Goal: Information Seeking & Learning: Learn about a topic

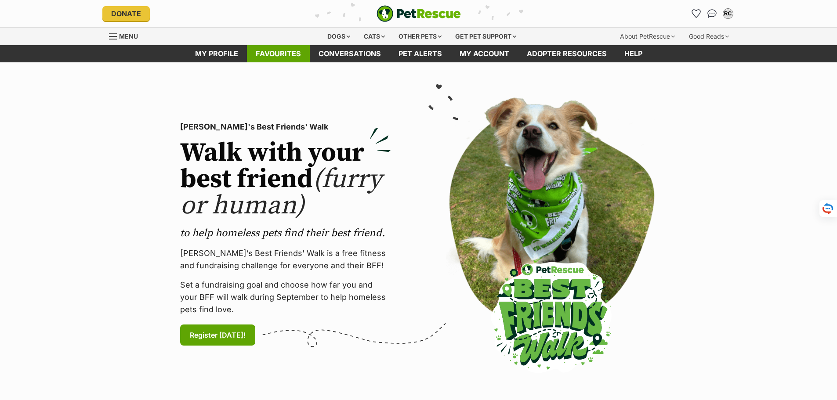
click at [271, 49] on link "Favourites" at bounding box center [278, 53] width 63 height 17
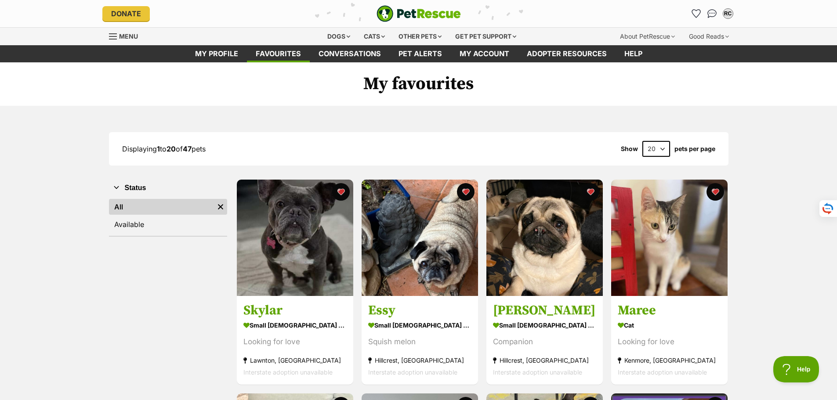
click at [662, 147] on select "20 40 60" at bounding box center [656, 149] width 28 height 16
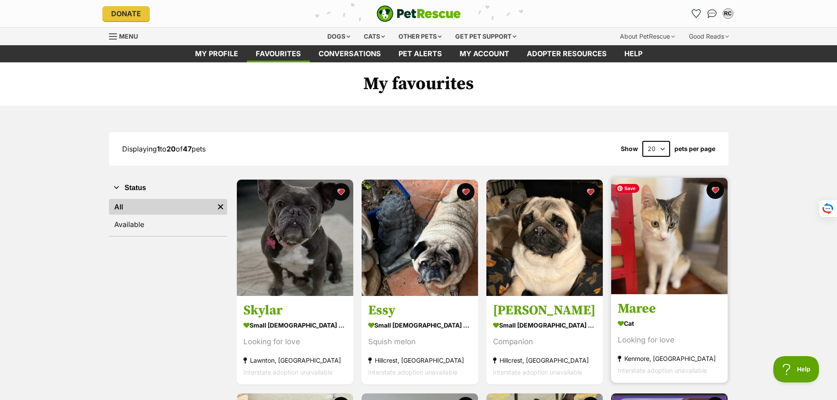
select select "60"
click at [642, 141] on select "20 40 60" at bounding box center [656, 149] width 28 height 16
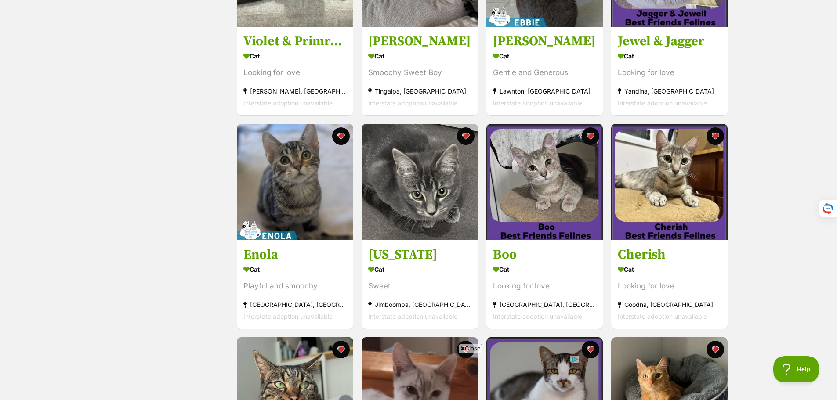
click at [465, 345] on span "Close" at bounding box center [470, 348] width 24 height 9
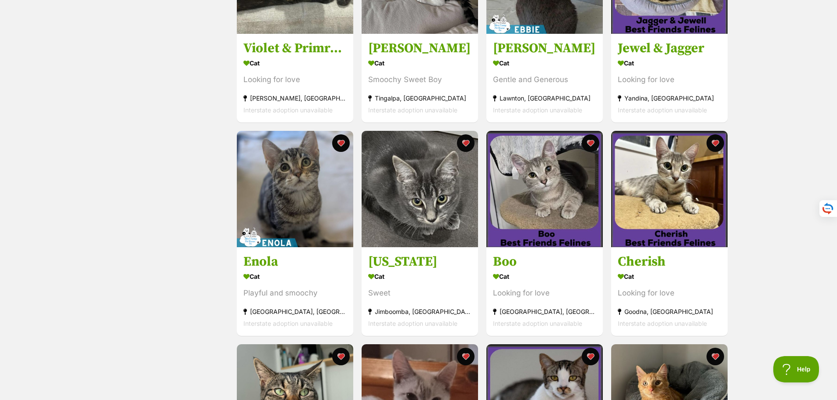
scroll to position [483, 0]
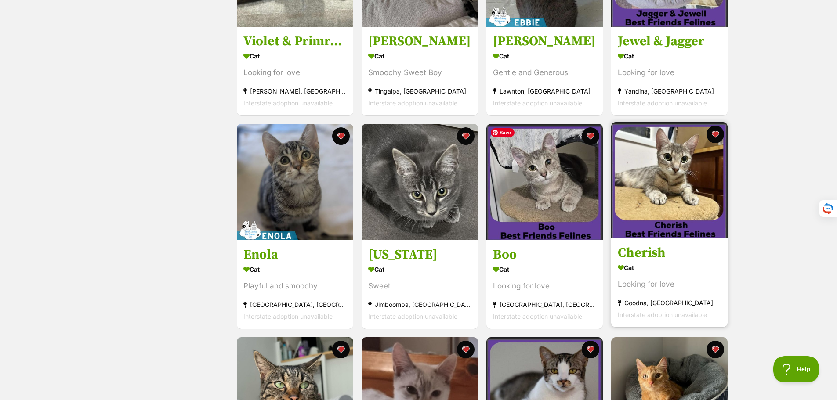
drag, startPoint x: 556, startPoint y: 184, endPoint x: 664, endPoint y: 190, distance: 108.2
click at [556, 184] on img at bounding box center [544, 182] width 116 height 116
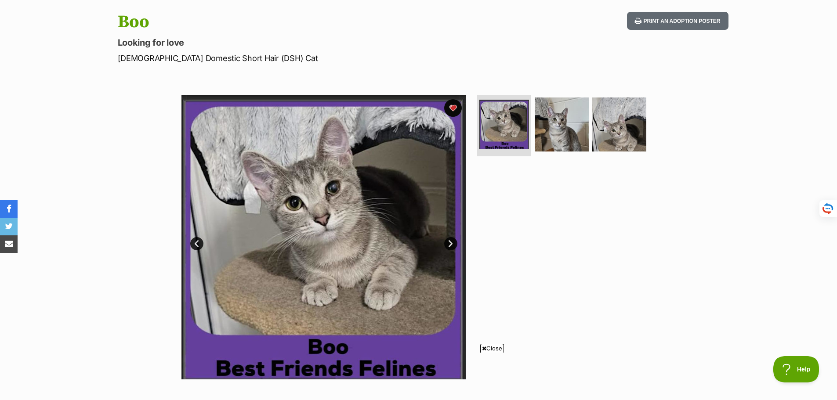
click at [450, 242] on link "Next" at bounding box center [450, 243] width 13 height 13
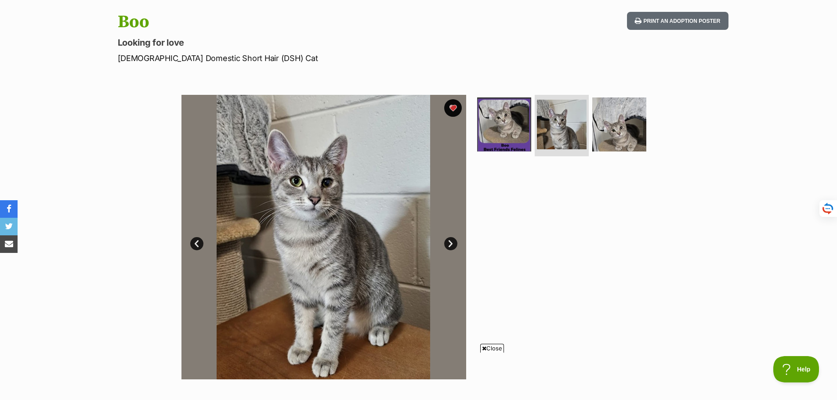
click at [450, 242] on link "Next" at bounding box center [450, 243] width 13 height 13
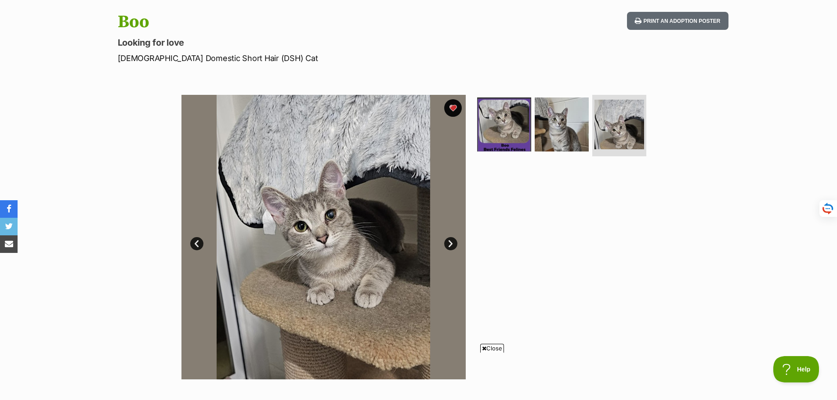
click at [491, 348] on span "Close" at bounding box center [492, 348] width 24 height 9
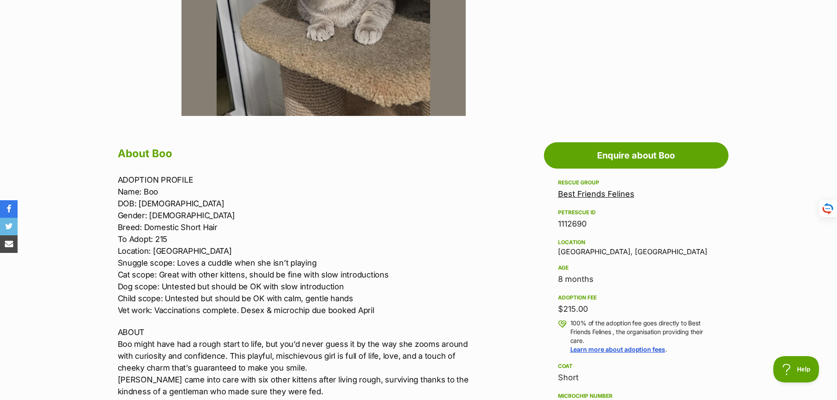
scroll to position [132, 0]
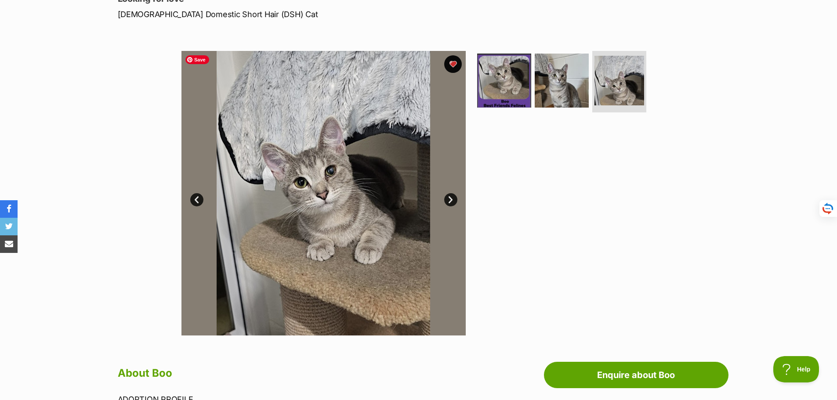
click at [343, 231] on img at bounding box center [323, 193] width 285 height 285
drag, startPoint x: 498, startPoint y: 72, endPoint x: 500, endPoint y: 77, distance: 5.9
click at [498, 72] on img at bounding box center [504, 80] width 57 height 57
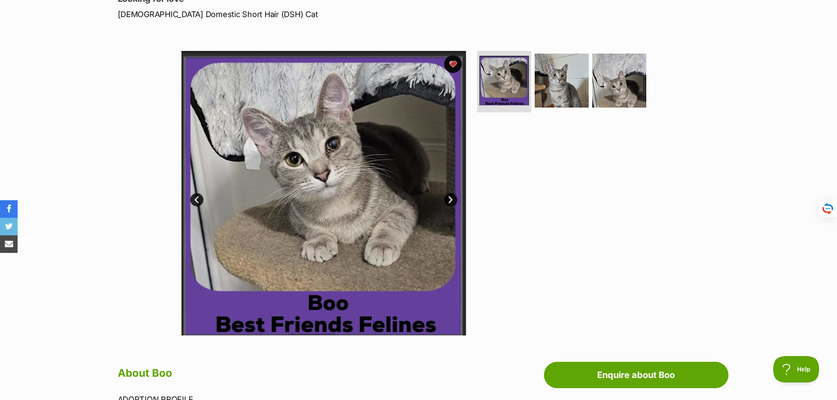
scroll to position [0, 0]
click at [448, 198] on link "Next" at bounding box center [450, 199] width 13 height 13
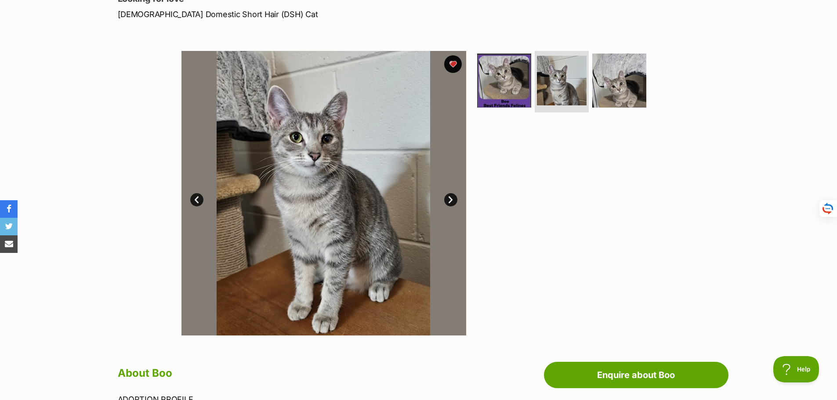
click at [448, 198] on link "Next" at bounding box center [450, 199] width 13 height 13
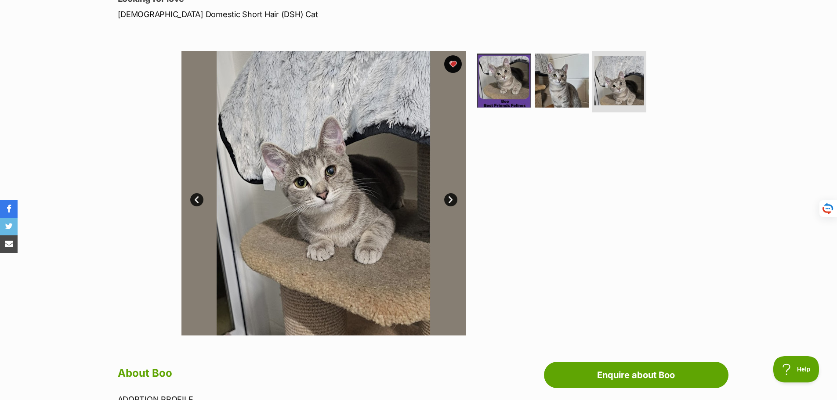
click at [448, 198] on link "Next" at bounding box center [450, 199] width 13 height 13
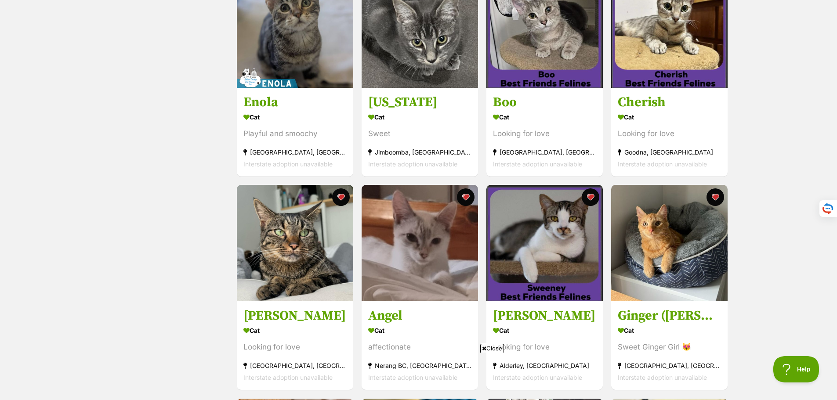
scroll to position [659, 0]
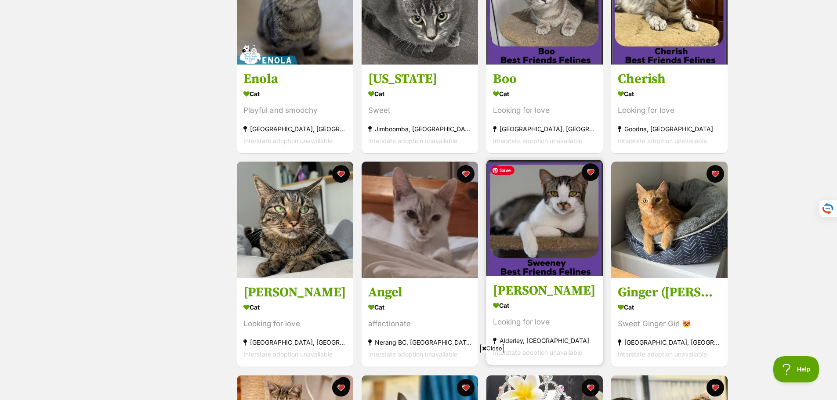
click at [545, 222] on img at bounding box center [544, 218] width 116 height 116
drag, startPoint x: 495, startPoint y: 347, endPoint x: 512, endPoint y: 342, distance: 18.2
click at [495, 347] on span "Close" at bounding box center [492, 348] width 24 height 9
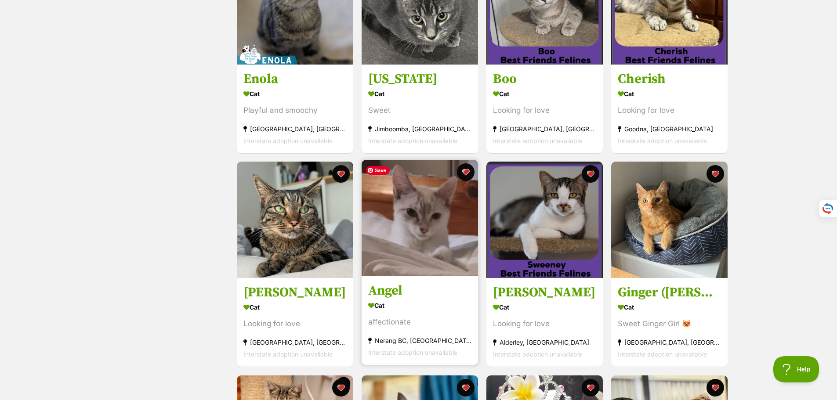
click at [439, 233] on img at bounding box center [419, 218] width 116 height 116
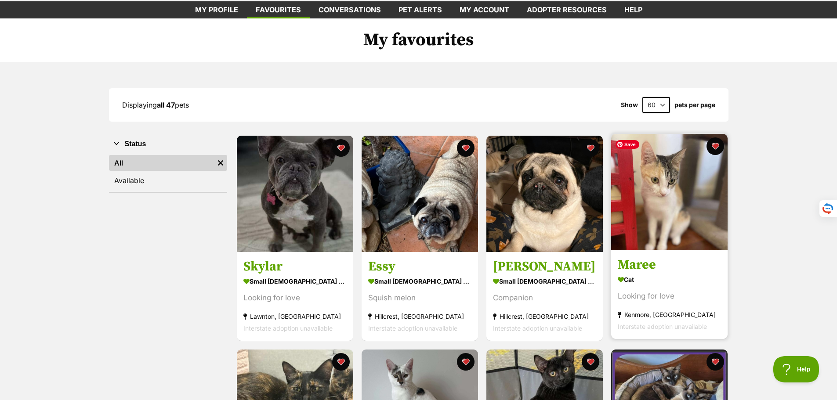
scroll to position [0, 0]
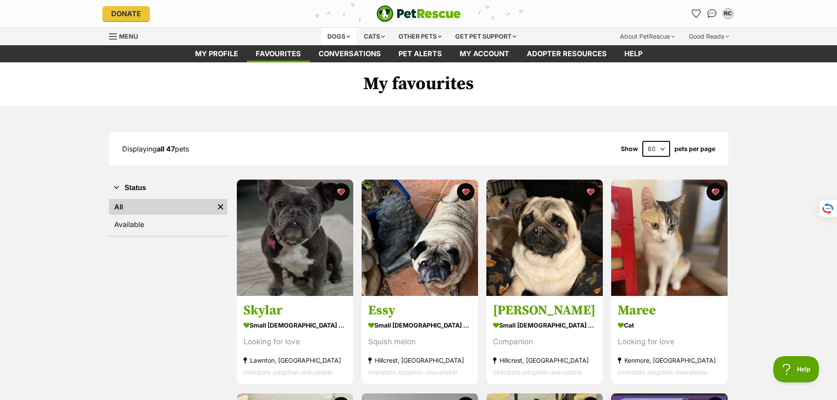
click at [335, 32] on div "Dogs" at bounding box center [338, 37] width 35 height 18
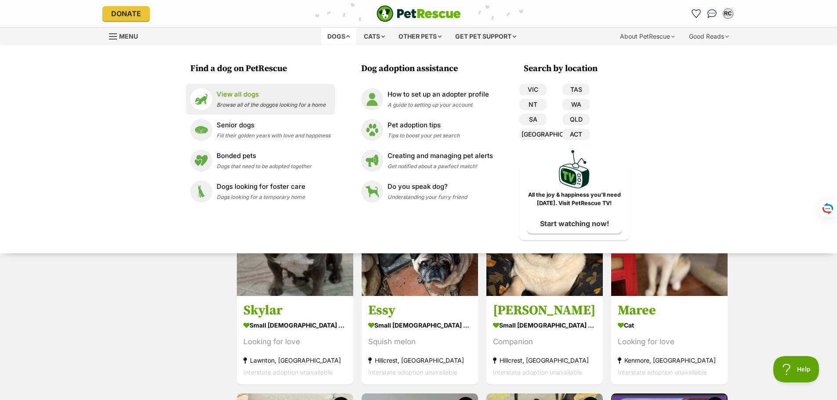
click at [245, 101] on span "Browse all of the doggos looking for a home" at bounding box center [270, 104] width 109 height 7
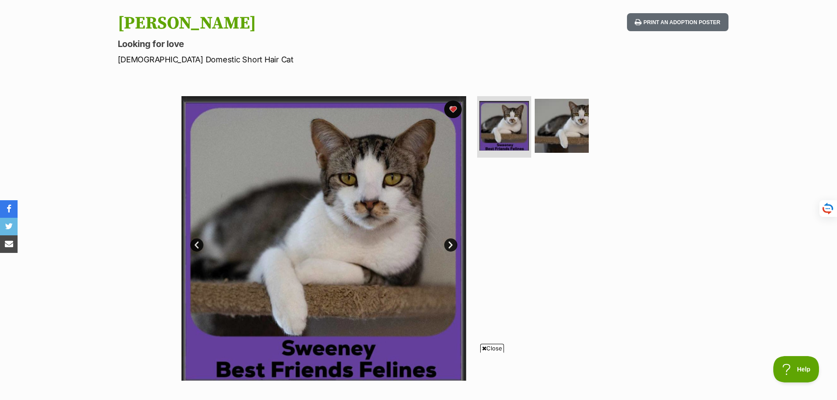
scroll to position [88, 0]
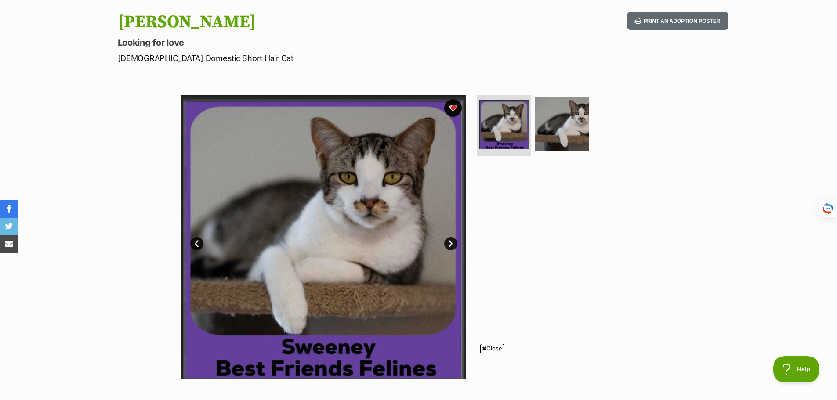
click at [450, 245] on link "Next" at bounding box center [450, 243] width 13 height 13
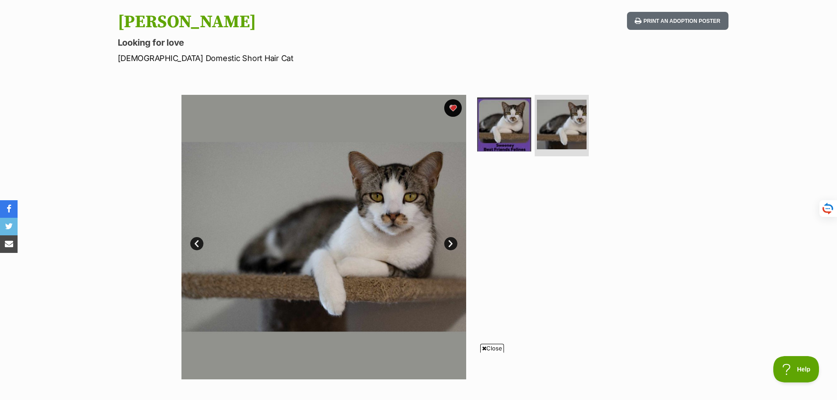
scroll to position [0, 0]
click at [489, 349] on span "Close" at bounding box center [492, 348] width 24 height 9
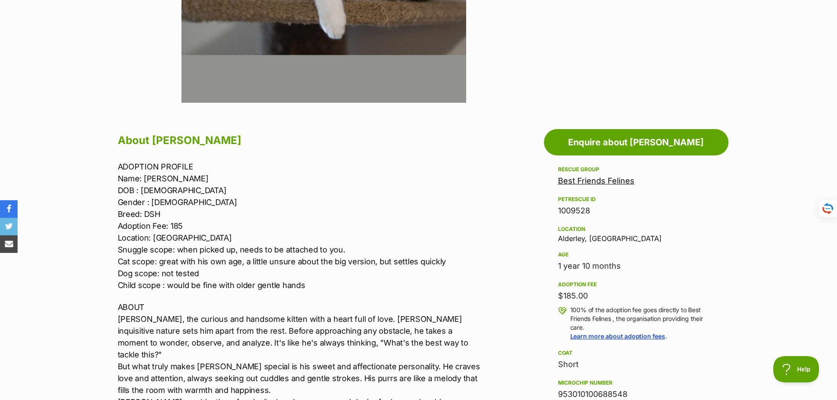
scroll to position [439, 0]
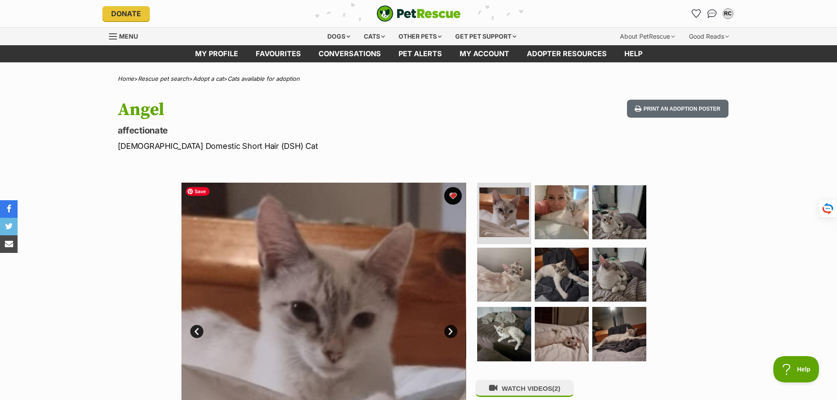
click at [450, 333] on link "Next" at bounding box center [450, 331] width 13 height 13
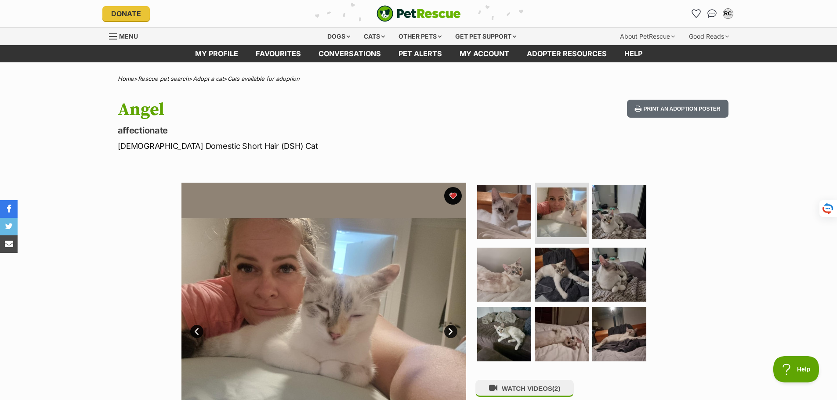
click at [450, 333] on link "Next" at bounding box center [450, 331] width 13 height 13
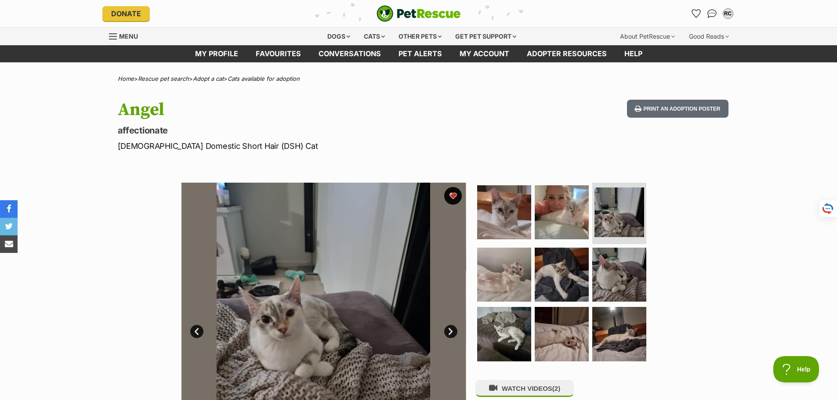
click at [450, 333] on link "Next" at bounding box center [450, 331] width 13 height 13
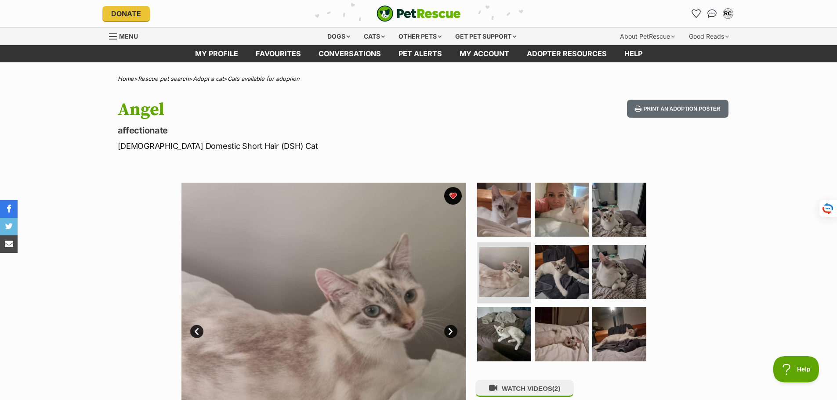
click at [450, 333] on link "Next" at bounding box center [450, 331] width 13 height 13
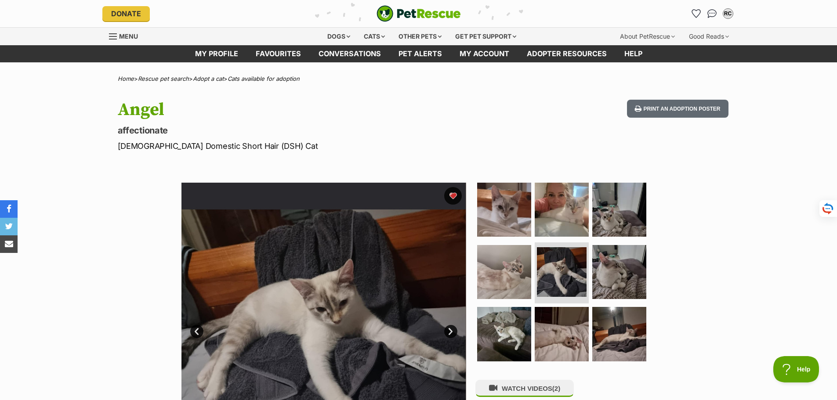
click at [450, 333] on link "Next" at bounding box center [450, 331] width 13 height 13
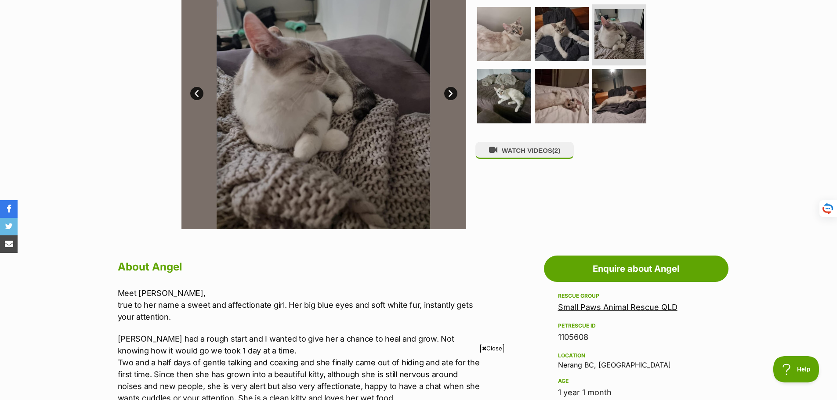
scroll to position [307, 0]
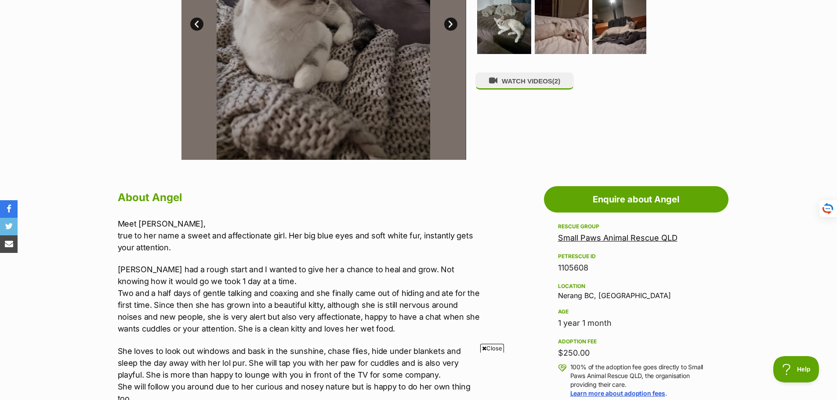
click at [493, 347] on span "Close" at bounding box center [492, 348] width 24 height 9
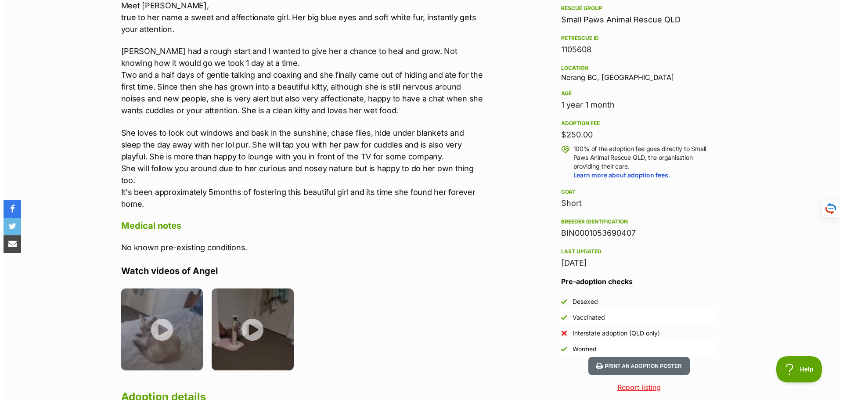
scroll to position [527, 0]
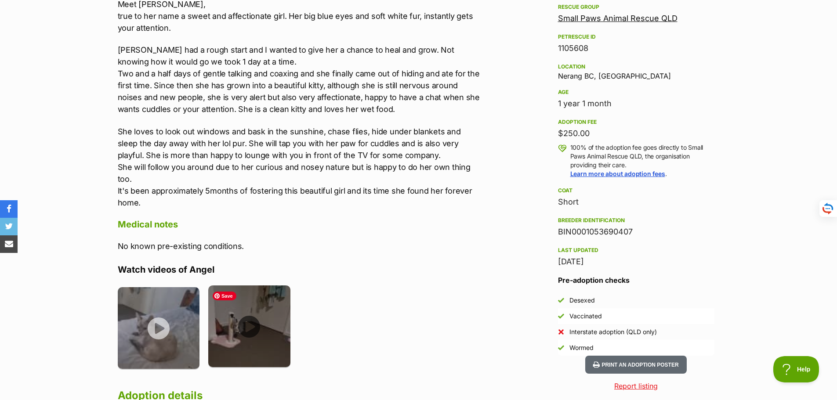
click at [251, 325] on img at bounding box center [249, 326] width 82 height 82
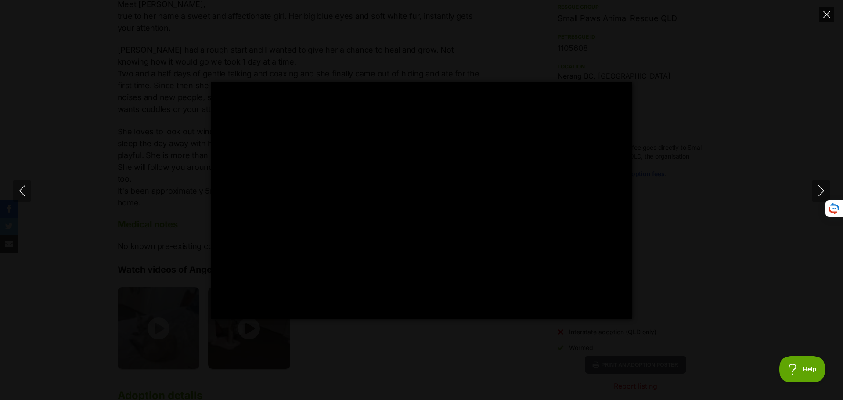
type input "100"
click at [830, 15] on icon "Close" at bounding box center [827, 15] width 8 height 8
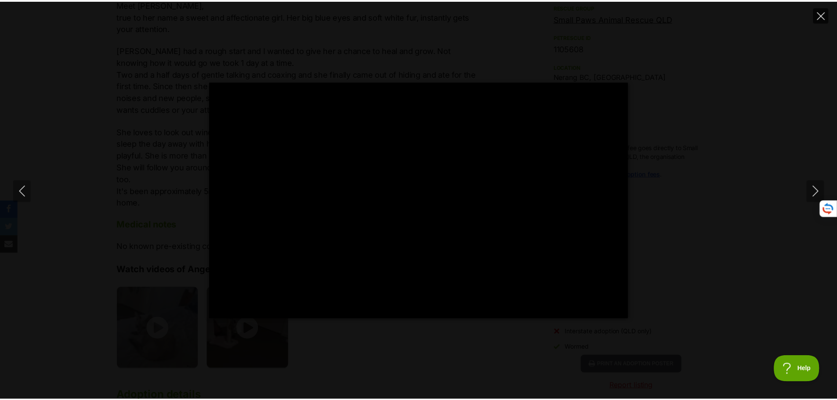
scroll to position [0, 0]
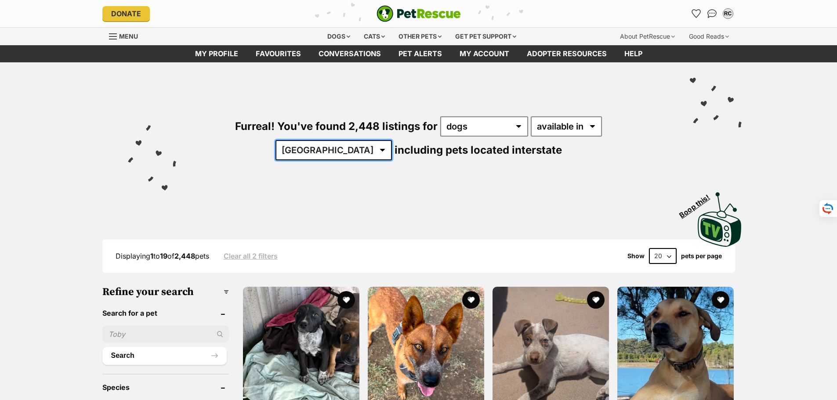
click at [392, 140] on select "[GEOGRAPHIC_DATA] [GEOGRAPHIC_DATA] [GEOGRAPHIC_DATA] [GEOGRAPHIC_DATA] [GEOGRA…" at bounding box center [333, 150] width 116 height 20
select select "QLD"
click at [392, 140] on select "[GEOGRAPHIC_DATA] [GEOGRAPHIC_DATA] [GEOGRAPHIC_DATA] [GEOGRAPHIC_DATA] [GEOGRA…" at bounding box center [333, 150] width 116 height 20
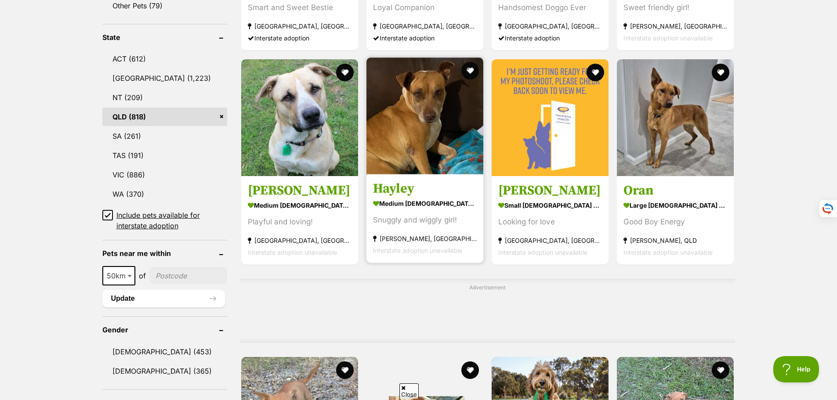
scroll to position [571, 0]
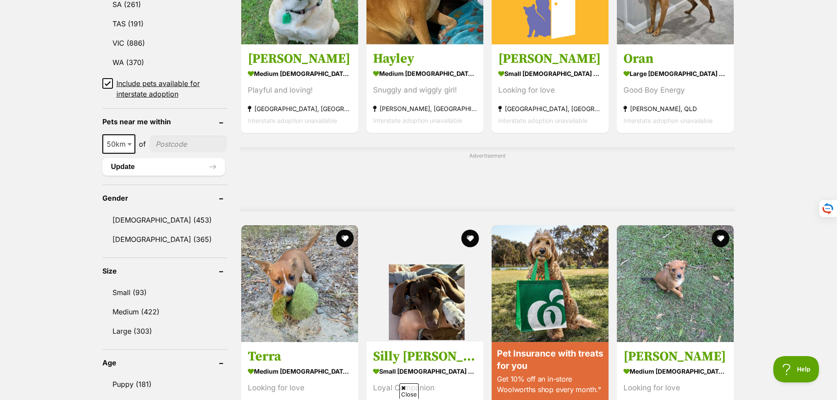
click at [108, 81] on icon at bounding box center [108, 83] width 6 height 6
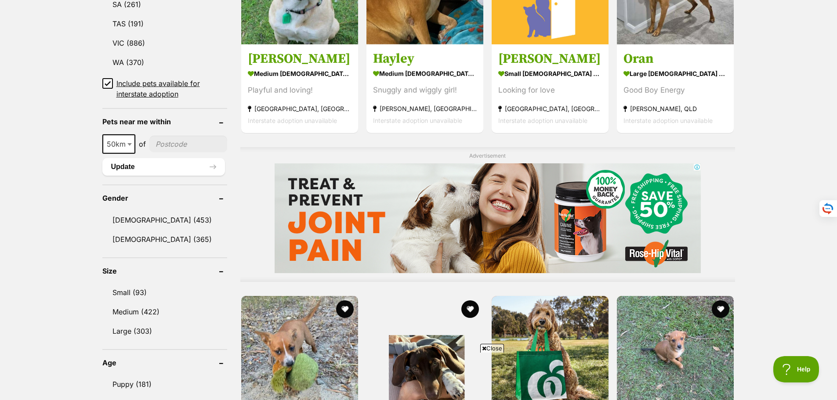
scroll to position [0, 0]
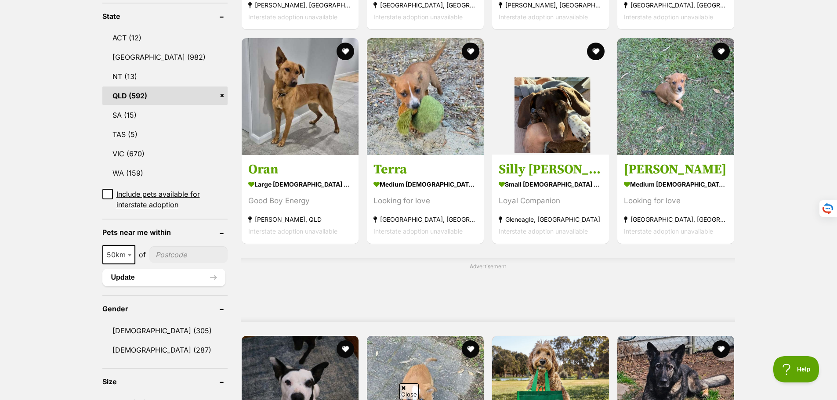
scroll to position [615, 0]
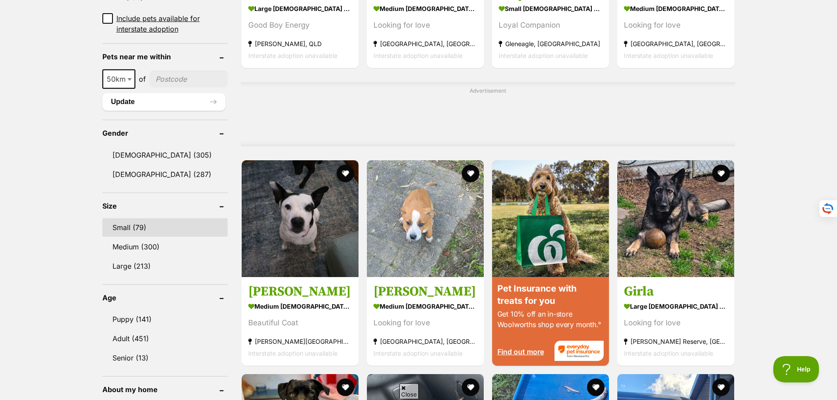
click at [127, 224] on link "Small (79)" at bounding box center [164, 227] width 125 height 18
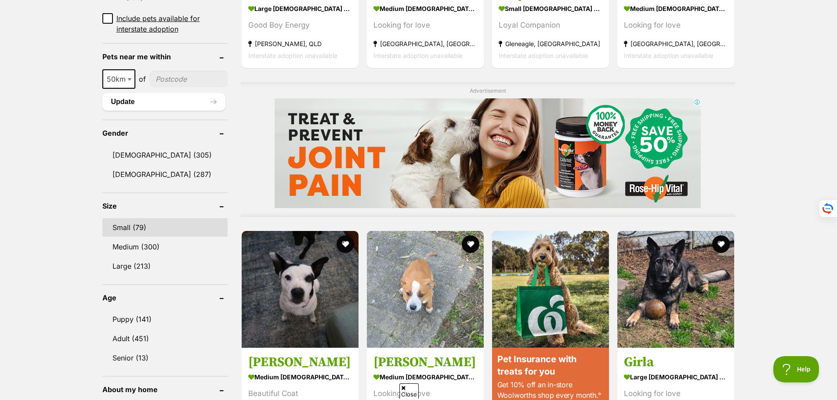
scroll to position [0, 0]
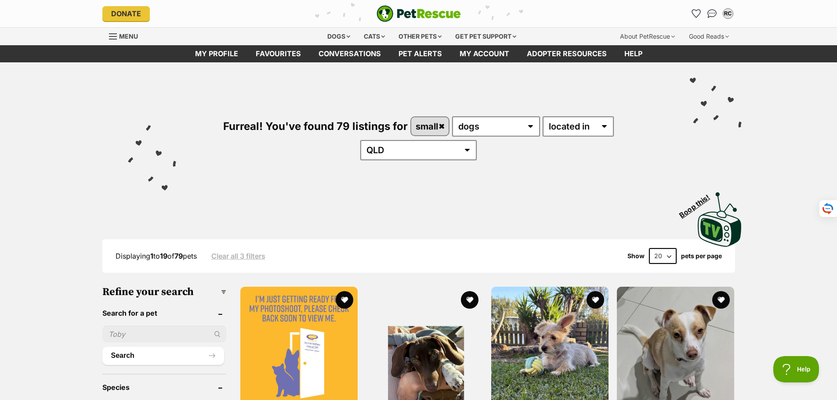
click at [669, 248] on select "20 40 60" at bounding box center [663, 256] width 28 height 16
select select "60"
click at [649, 248] on select "20 40 60" at bounding box center [663, 256] width 28 height 16
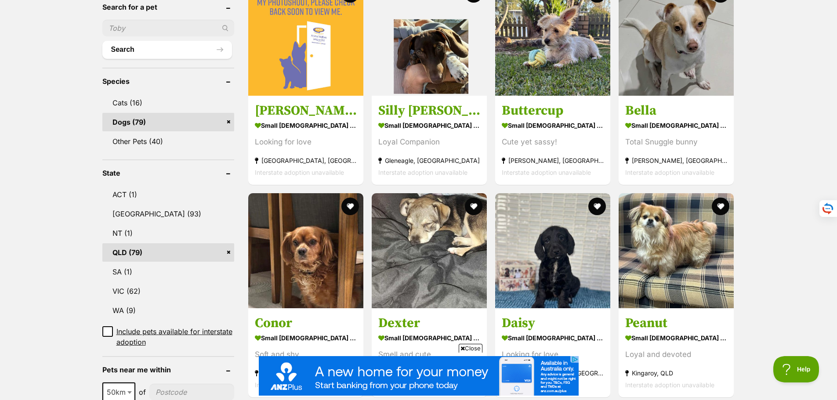
scroll to position [351, 0]
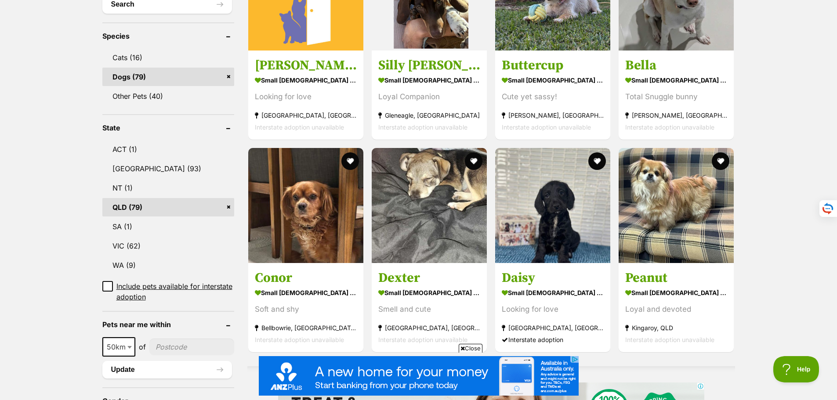
click at [464, 349] on span "Close" at bounding box center [470, 348] width 24 height 9
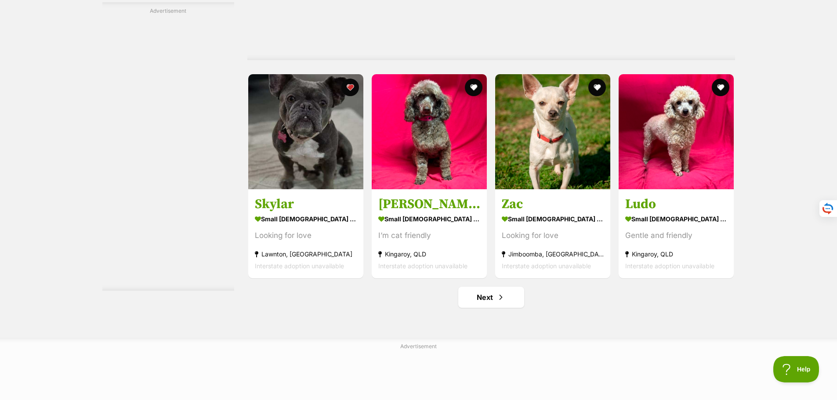
scroll to position [4523, 0]
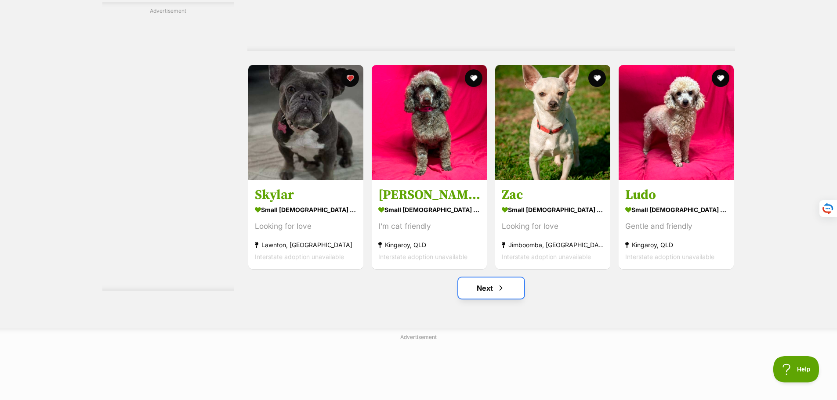
click at [492, 278] on link "Next" at bounding box center [491, 288] width 66 height 21
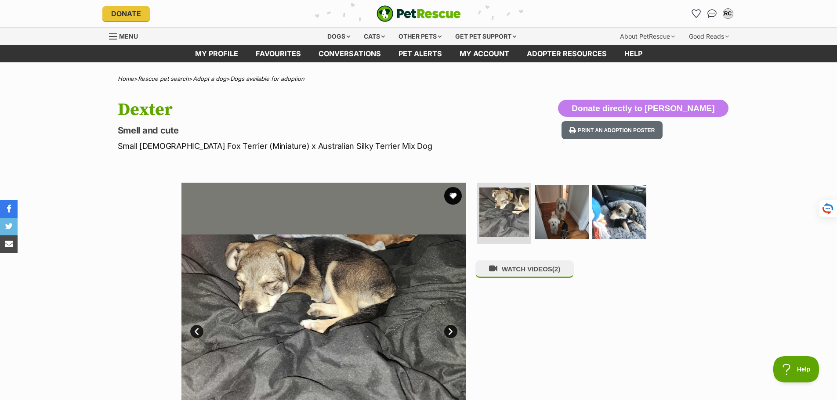
click at [447, 328] on link "Next" at bounding box center [450, 331] width 13 height 13
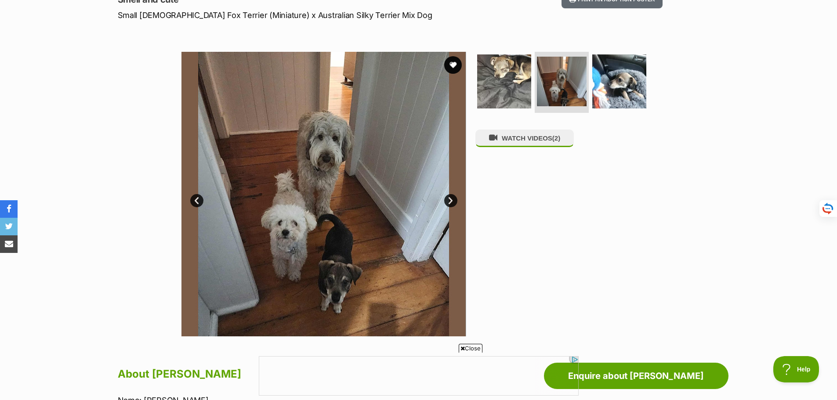
scroll to position [132, 0]
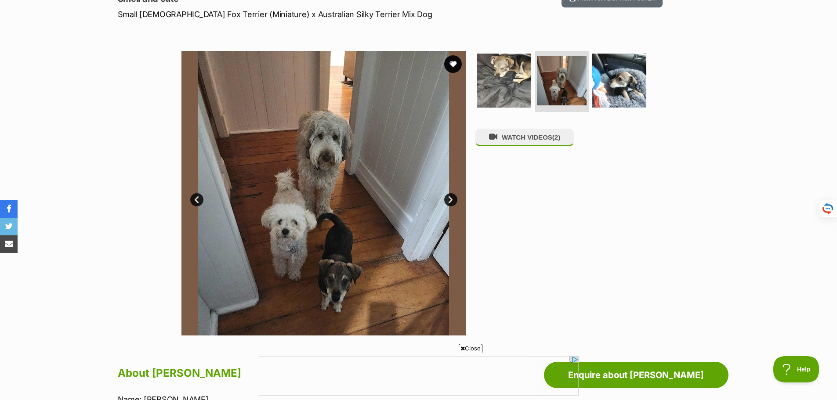
click at [471, 348] on span "Close" at bounding box center [470, 348] width 24 height 9
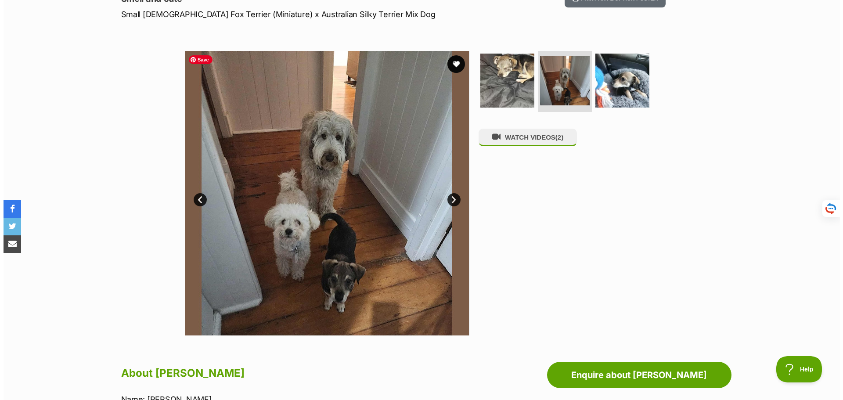
scroll to position [0, 0]
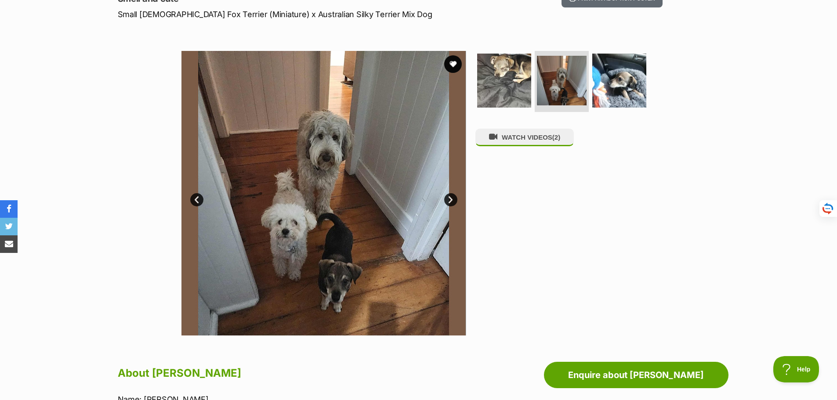
click at [447, 198] on link "Next" at bounding box center [450, 199] width 13 height 13
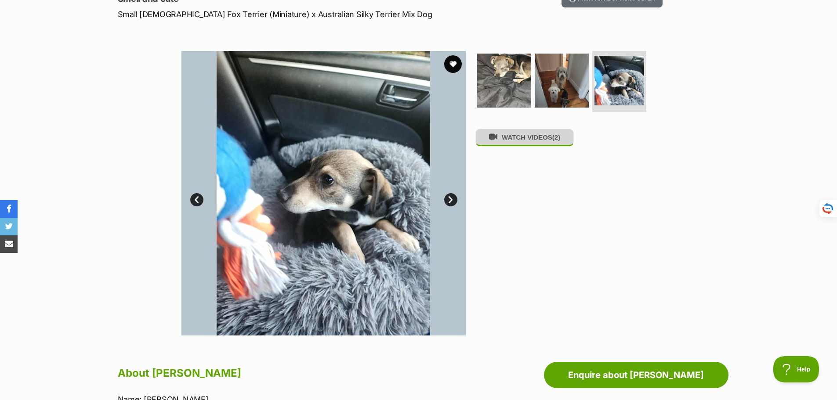
click at [536, 143] on button "WATCH VIDEOS (2)" at bounding box center [524, 137] width 98 height 17
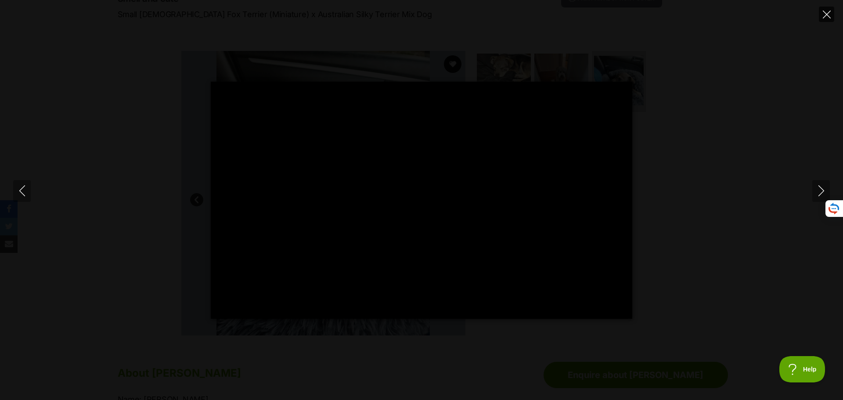
click at [826, 14] on icon "Close" at bounding box center [827, 15] width 8 height 8
type input "76.54"
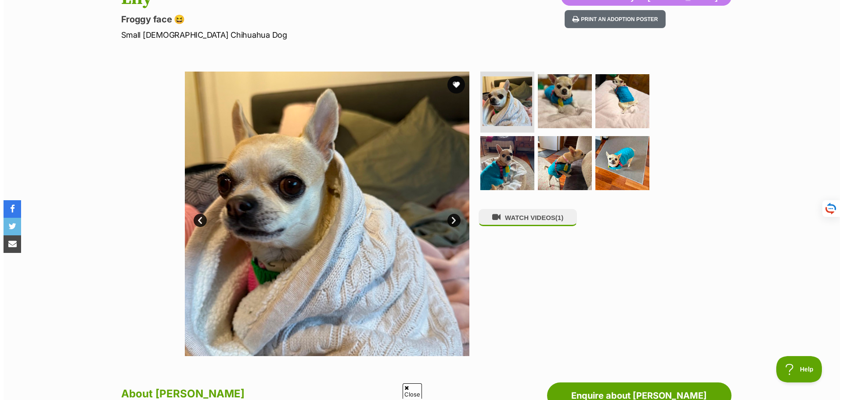
scroll to position [132, 0]
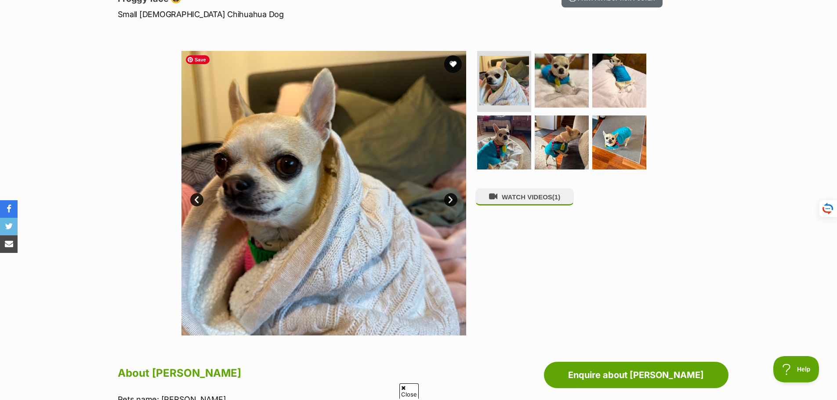
click at [447, 199] on link "Next" at bounding box center [450, 199] width 13 height 13
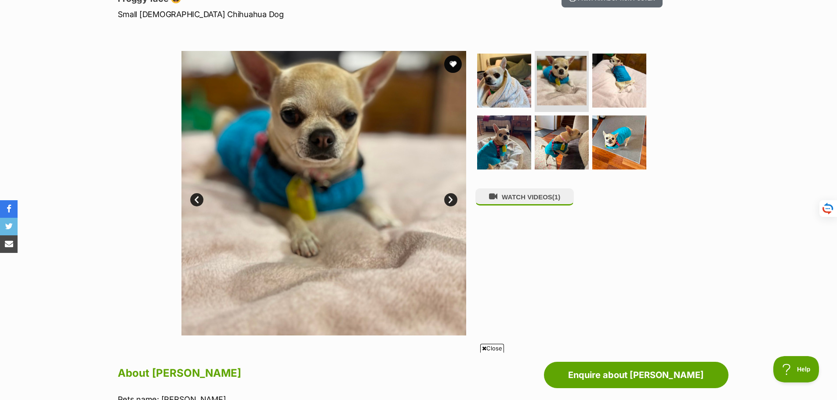
click at [447, 199] on link "Next" at bounding box center [450, 199] width 13 height 13
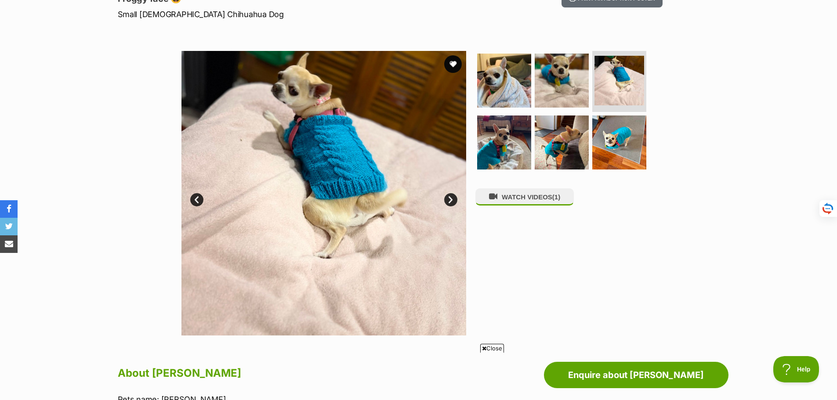
click at [447, 199] on link "Next" at bounding box center [450, 199] width 13 height 13
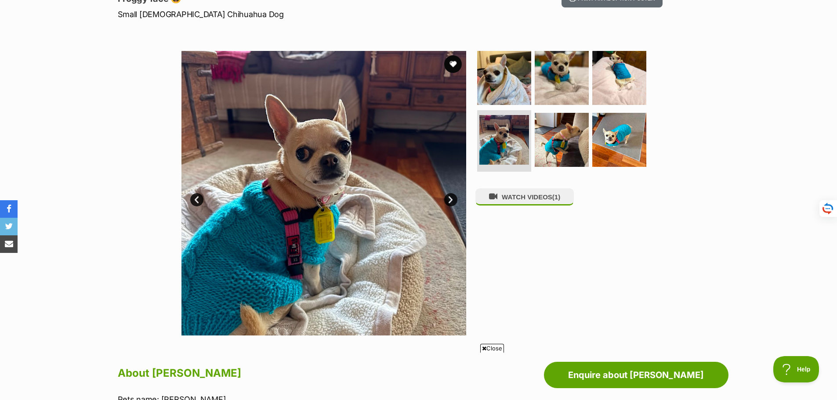
click at [447, 199] on link "Next" at bounding box center [450, 199] width 13 height 13
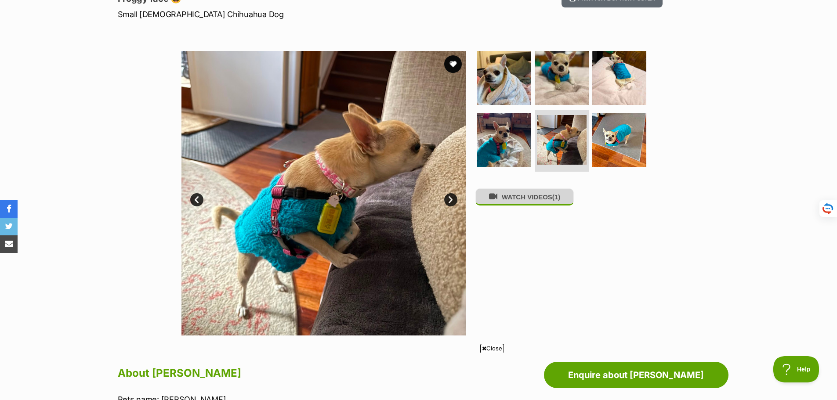
click at [525, 198] on button "WATCH VIDEOS (1)" at bounding box center [524, 196] width 98 height 17
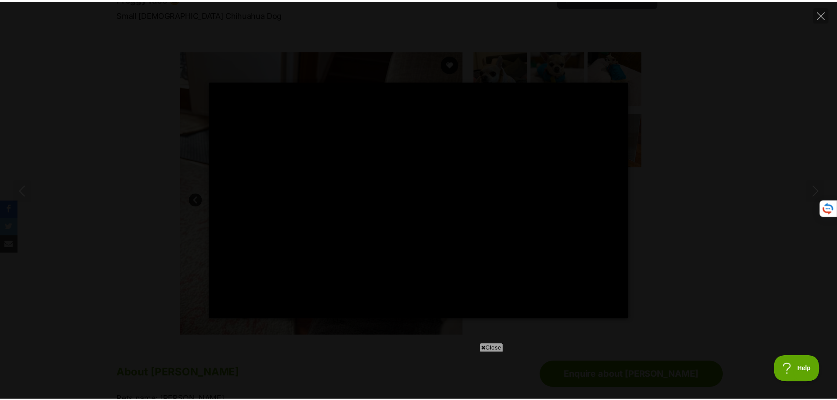
scroll to position [0, 0]
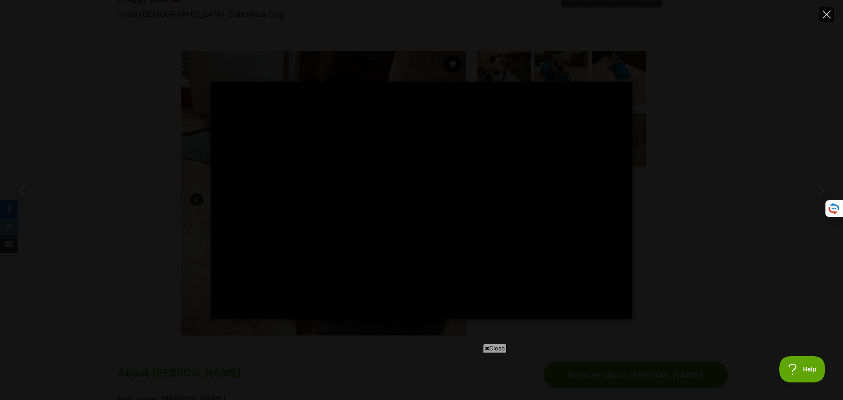
click at [827, 12] on icon "Close" at bounding box center [827, 15] width 8 height 8
type input "82.99"
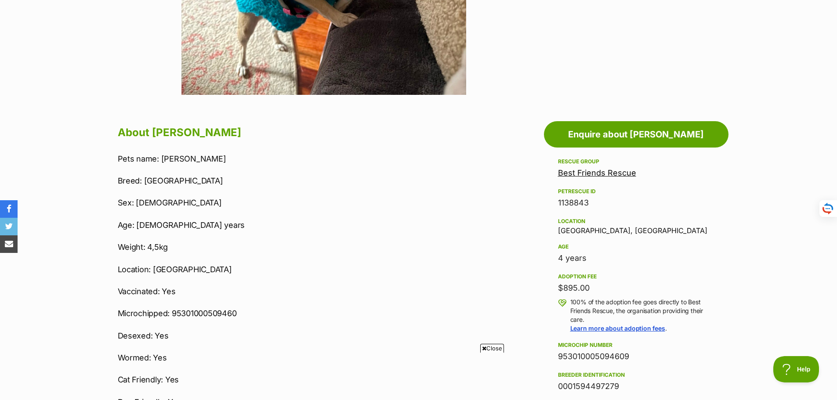
scroll to position [439, 0]
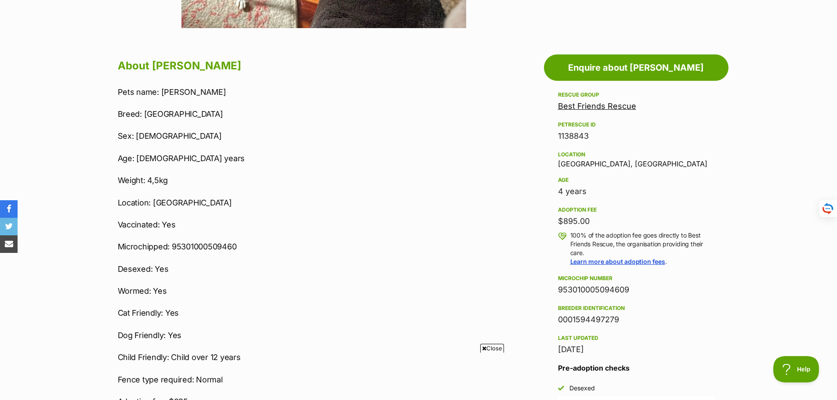
click at [490, 346] on span "Close" at bounding box center [492, 348] width 24 height 9
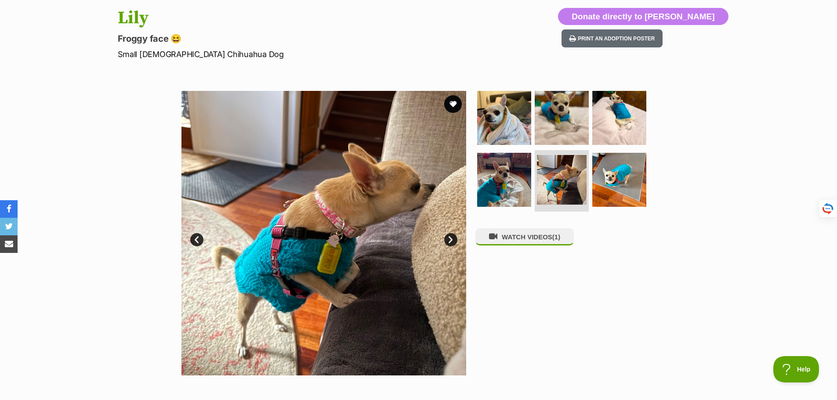
scroll to position [89, 0]
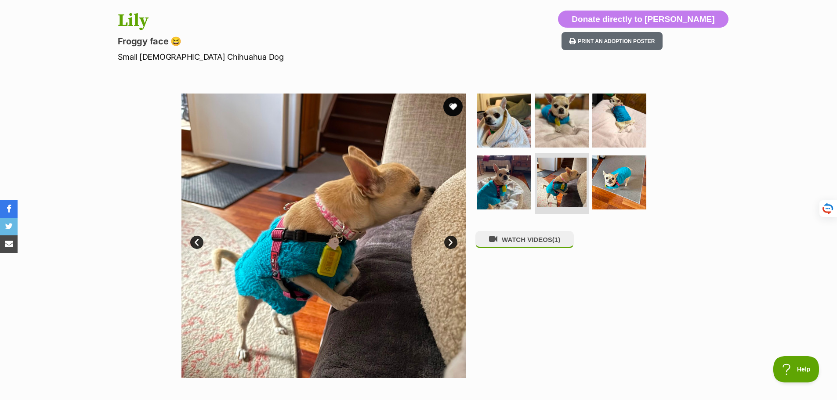
click at [452, 107] on button "favourite" at bounding box center [452, 106] width 19 height 19
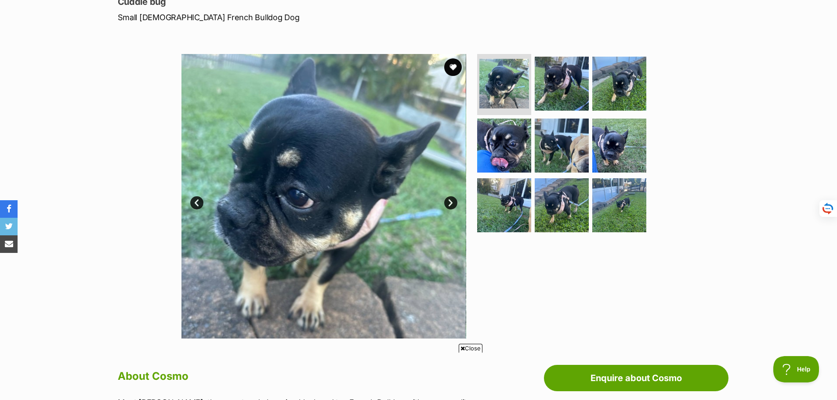
scroll to position [132, 0]
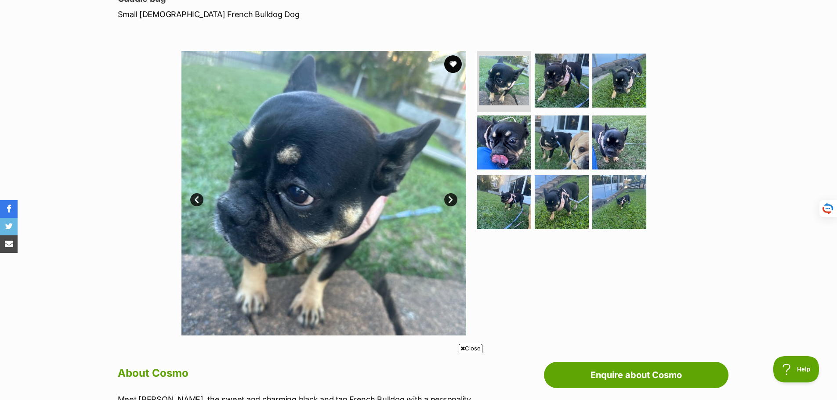
click at [473, 346] on span "Close" at bounding box center [470, 348] width 24 height 9
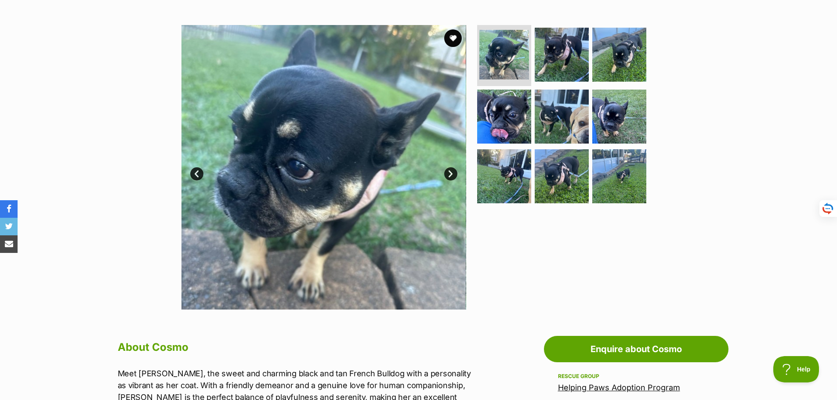
scroll to position [176, 0]
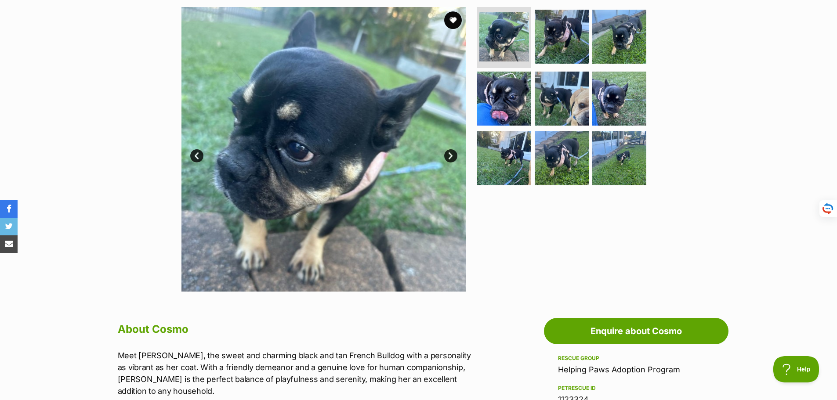
click at [449, 155] on link "Next" at bounding box center [450, 155] width 13 height 13
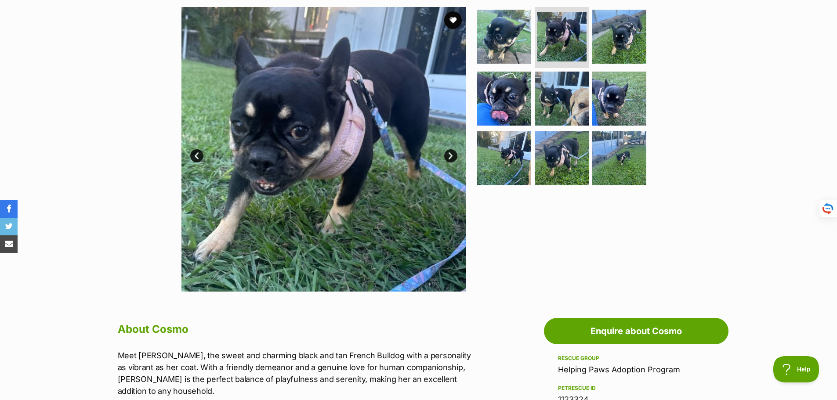
click at [449, 155] on link "Next" at bounding box center [450, 155] width 13 height 13
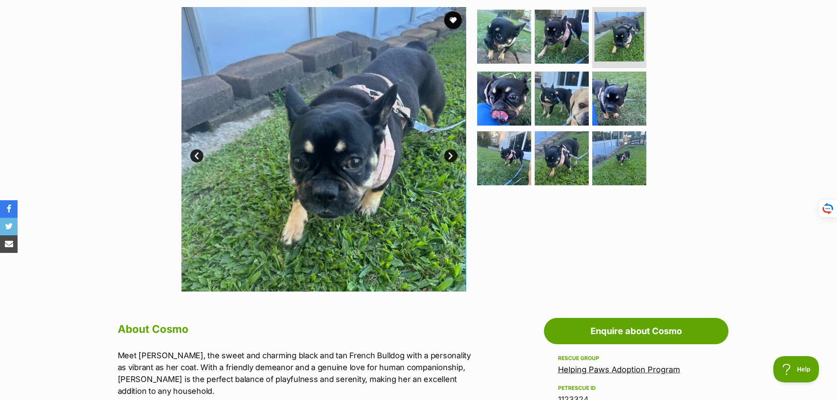
click at [449, 155] on link "Next" at bounding box center [450, 155] width 13 height 13
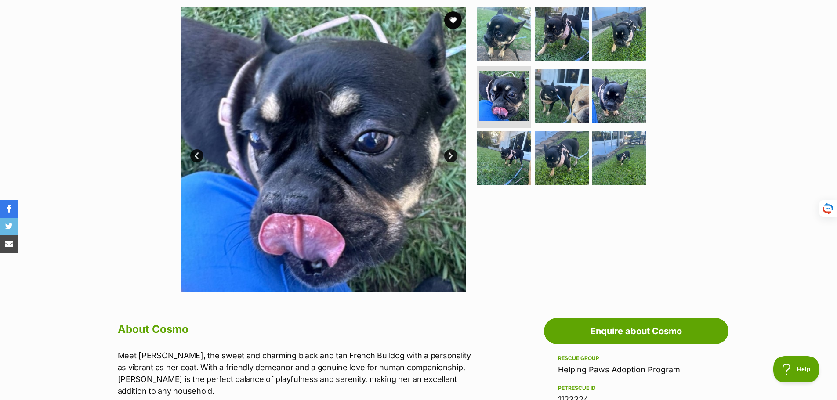
click at [449, 155] on link "Next" at bounding box center [450, 155] width 13 height 13
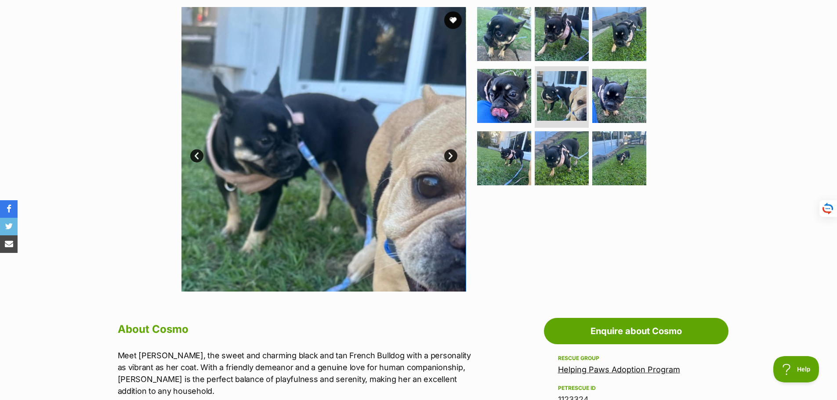
click at [449, 155] on link "Next" at bounding box center [450, 155] width 13 height 13
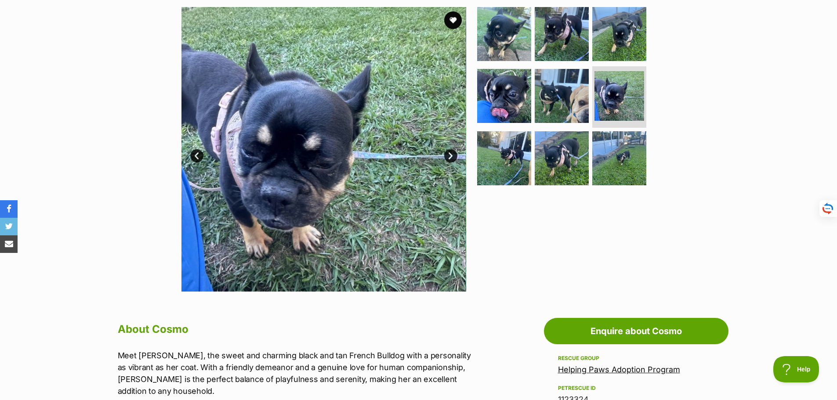
scroll to position [0, 0]
click at [449, 155] on link "Next" at bounding box center [450, 155] width 13 height 13
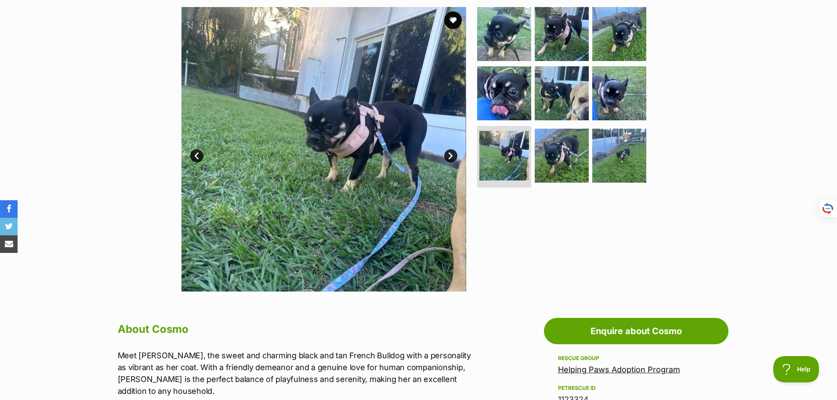
click at [449, 155] on link "Next" at bounding box center [450, 155] width 13 height 13
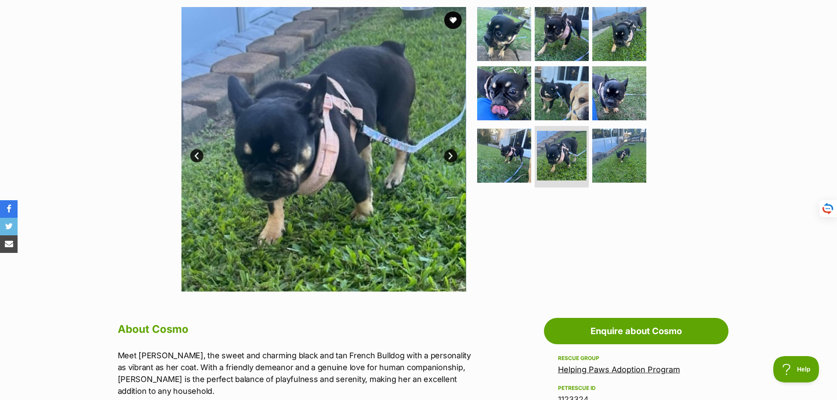
click at [449, 155] on link "Next" at bounding box center [450, 155] width 13 height 13
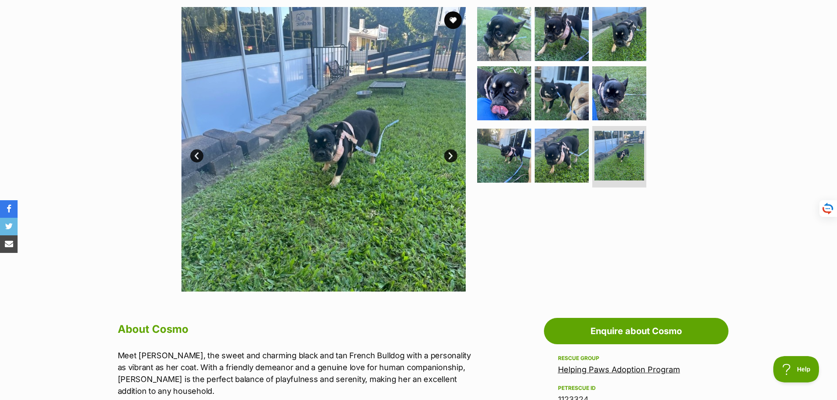
click at [449, 155] on link "Next" at bounding box center [450, 155] width 13 height 13
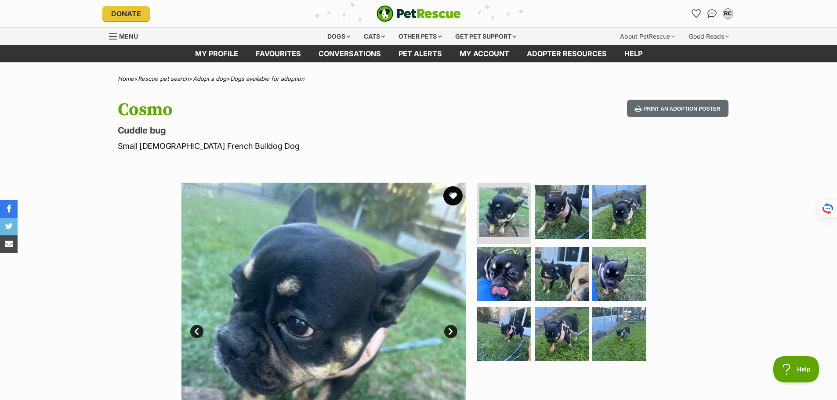
click at [450, 195] on button "favourite" at bounding box center [452, 195] width 19 height 19
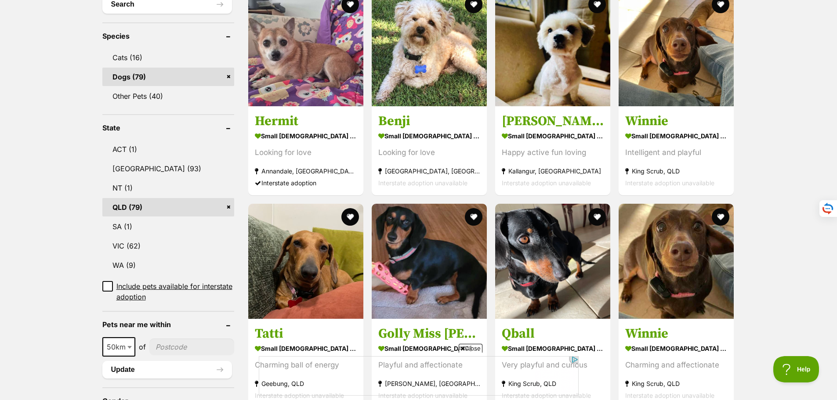
click at [472, 348] on span "Close" at bounding box center [470, 348] width 24 height 9
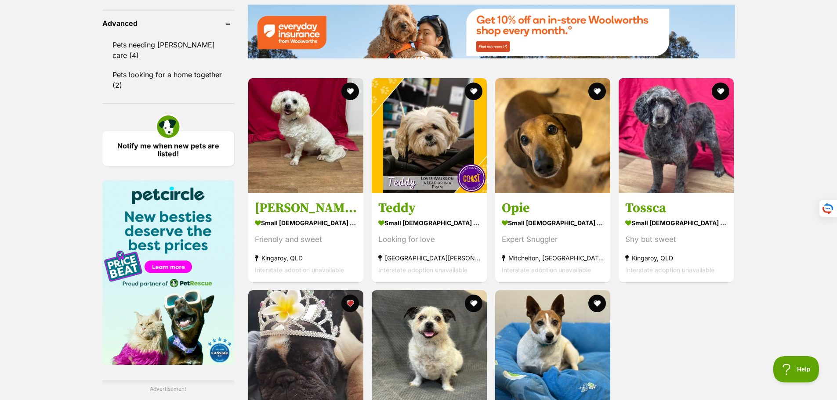
scroll to position [1230, 0]
